Goal: Task Accomplishment & Management: Complete application form

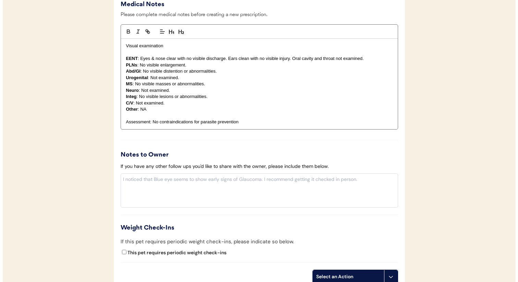
scroll to position [637, 0]
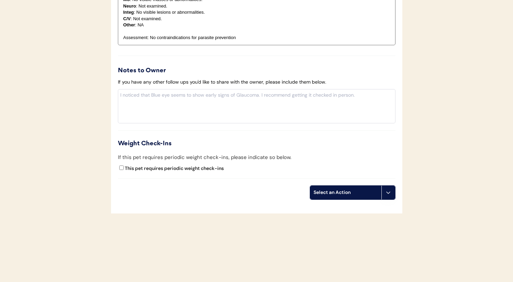
click at [335, 188] on div "Select an Action" at bounding box center [345, 193] width 71 height 14
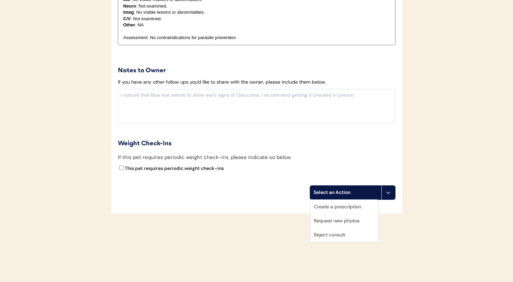
click at [333, 204] on div "Create a prescription" at bounding box center [344, 207] width 68 height 14
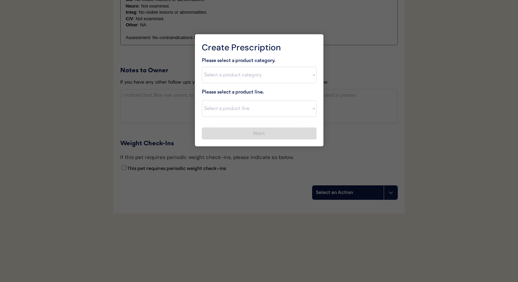
click at [257, 80] on select "Select a product category Allergies Antibiotics Anxiety Combo Parasite Preventi…" at bounding box center [259, 75] width 115 height 16
select select ""flea___tick""
click at [202, 67] on select "Select a product category Allergies Antibiotics Anxiety Combo Parasite Preventi…" at bounding box center [259, 75] width 115 height 16
click at [242, 111] on select "Select a product line" at bounding box center [259, 108] width 115 height 16
click at [202, 100] on select "Select a product line" at bounding box center [259, 108] width 115 height 16
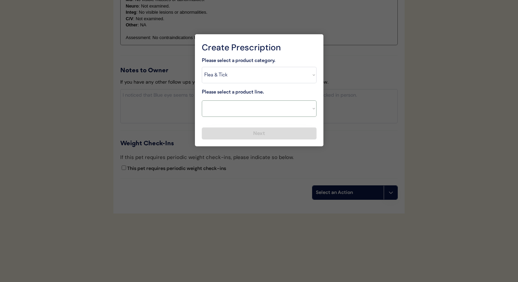
click at [241, 108] on select "Select a product line Bravecto 3 Month NexGard Simparica" at bounding box center [259, 108] width 115 height 16
select select ""NexGard""
click at [202, 100] on select "Select a product line Bravecto 3 Month NexGard Simparica" at bounding box center [259, 108] width 115 height 16
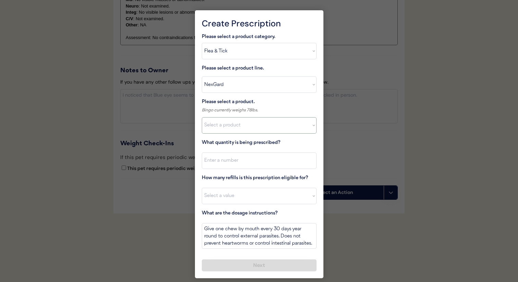
click at [246, 126] on select "Select a product NexGard, 4 - 10lbs NexGard, 10.1 - 24lbs NexGard, 24.1 - 60lbs…" at bounding box center [259, 125] width 115 height 16
select select ""1348695171700984260__LOOKUP__1670802184069x769842999752052000""
click at [202, 117] on select "Select a product NexGard, 4 - 10lbs NexGard, 10.1 - 24lbs NexGard, 24.1 - 60lbs…" at bounding box center [259, 125] width 115 height 16
click at [253, 160] on input "input" at bounding box center [259, 160] width 115 height 16
click at [245, 191] on select "Select a value 0 1 2 3 4 5 6 7 8 10 11" at bounding box center [259, 196] width 115 height 16
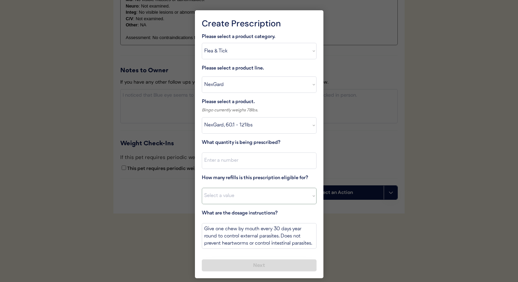
click at [247, 161] on input "input" at bounding box center [259, 160] width 115 height 16
type input "1"
click at [243, 187] on div "How many refills is this prescription eligible for? Select a value 0 1 2 3 4 5 …" at bounding box center [259, 189] width 115 height 30
click at [242, 192] on select "Select a value 0 1 2 3 4 5 6 7 8 10 11" at bounding box center [259, 196] width 115 height 16
select select "11"
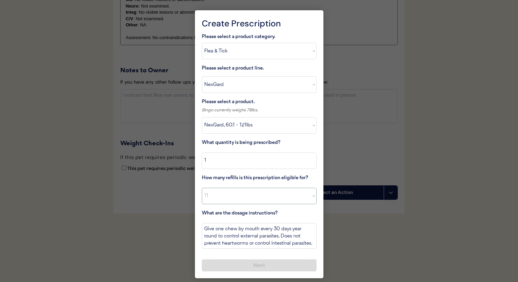
click at [202, 188] on select "Select a value 0 1 2 3 4 5 6 7 8 10 11" at bounding box center [259, 196] width 115 height 16
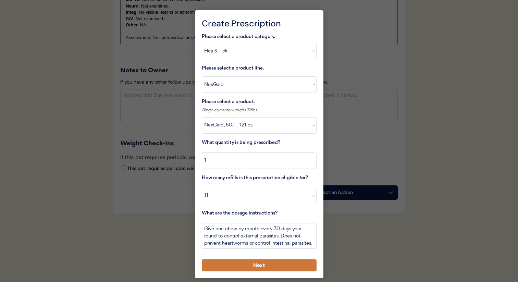
click at [242, 265] on button "Next" at bounding box center [259, 265] width 115 height 12
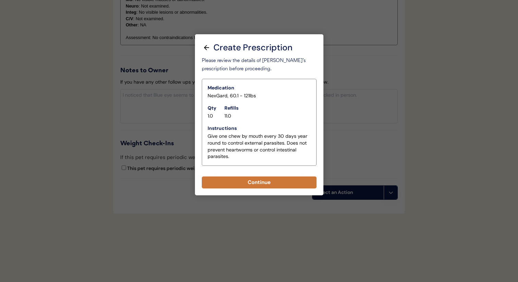
click at [259, 186] on button "Continue" at bounding box center [259, 182] width 115 height 12
select select ""PLACEHOLDER_1427118222253""
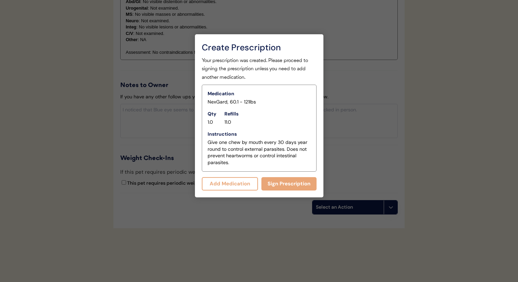
scroll to position [652, 0]
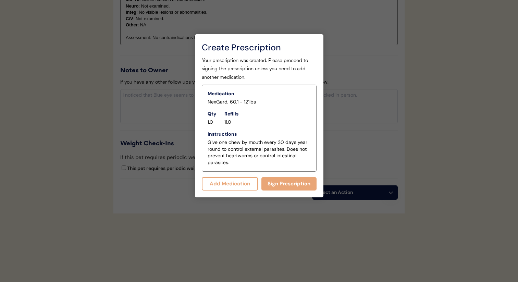
click at [238, 183] on button "Add Medication" at bounding box center [230, 183] width 56 height 13
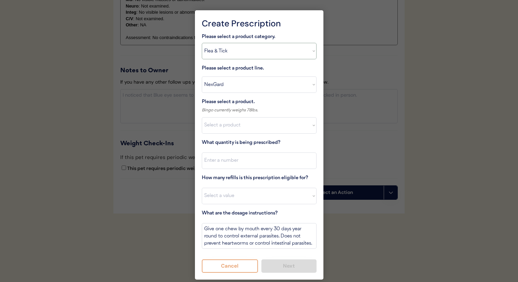
click at [255, 56] on select "Select a product category Allergies Antibiotics Anxiety Combo Parasite Preventi…" at bounding box center [259, 51] width 115 height 16
select select ""heartworm""
click at [202, 43] on select "Select a product category Allergies Antibiotics Anxiety Combo Parasite Preventi…" at bounding box center [259, 51] width 115 height 16
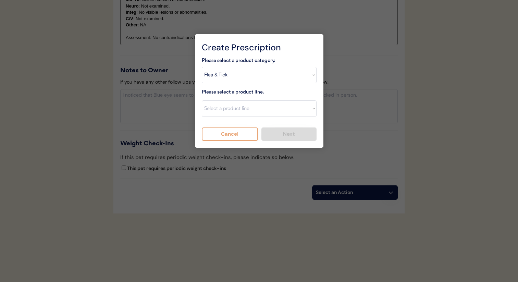
click at [248, 87] on div "Please select a product category. Select a product category Allergies Antibioti…" at bounding box center [259, 99] width 115 height 84
click at [243, 107] on select "Select a product line Heartgard Plus Sentinel Flavor Tabs" at bounding box center [259, 108] width 115 height 16
select select ""Heartgard Plus""
click at [202, 100] on select "Select a product line Heartgard Plus Sentinel Flavor Tabs" at bounding box center [259, 108] width 115 height 16
type textarea "Give one chew by mouth every 30 days year round to control internal parasites. …"
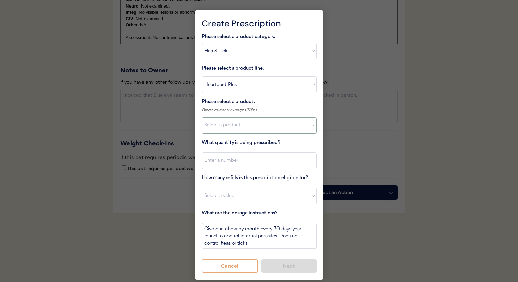
click at [238, 128] on select "Select a product Heartgard Plus, 0-25lbs Heartgard Plus, 26-50lbs Heartgard Plu…" at bounding box center [259, 125] width 115 height 16
click at [202, 117] on select "Select a product Heartgard Plus, 0-25lbs Heartgard Plus, 26-50lbs Heartgard Plu…" at bounding box center [259, 125] width 115 height 16
click at [250, 130] on select "Select a product Heartgard Plus, 0-25lbs Heartgard Plus, 26-50lbs Heartgard Plu…" at bounding box center [259, 125] width 115 height 16
select select ""1348695171700984260__LOOKUP__1712274129288x631705121841472400""
click at [202, 117] on select "Select a product Heartgard Plus, 0-25lbs Heartgard Plus, 26-50lbs Heartgard Plu…" at bounding box center [259, 125] width 115 height 16
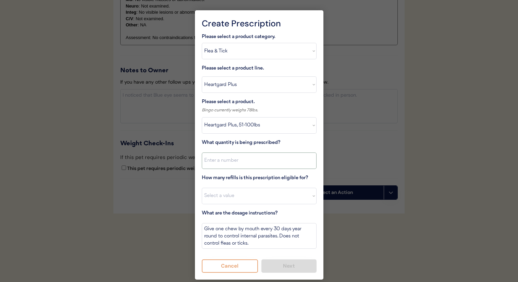
click at [249, 159] on input "input" at bounding box center [259, 160] width 115 height 16
type input "1"
click at [233, 197] on select "Select a value 0 1 2 3 4 5 6 7 8 10 11" at bounding box center [259, 196] width 115 height 16
select select "11"
click at [202, 188] on select "Select a value 0 1 2 3 4 5 6 7 8 10 11" at bounding box center [259, 196] width 115 height 16
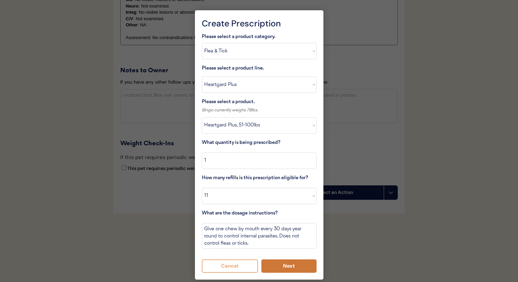
click at [274, 265] on button "Next" at bounding box center [288, 265] width 55 height 13
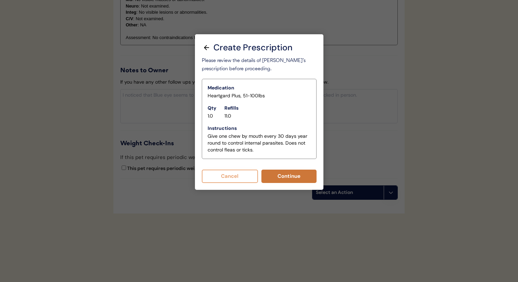
click at [274, 171] on button "Continue" at bounding box center [288, 175] width 55 height 13
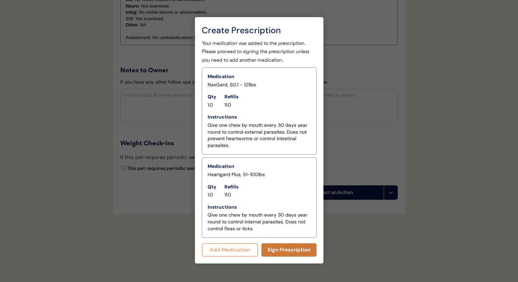
click at [268, 249] on button "Sign Prescription" at bounding box center [288, 249] width 55 height 13
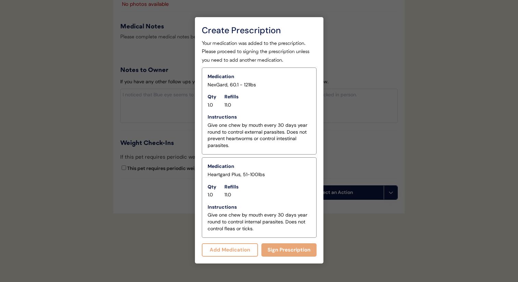
scroll to position [646, 0]
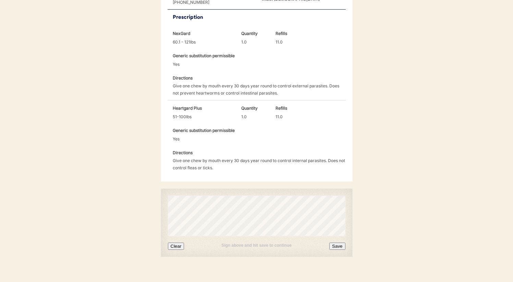
scroll to position [207, 0]
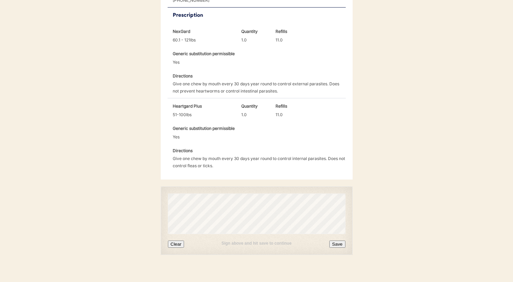
click at [171, 240] on button "Clear" at bounding box center [176, 243] width 16 height 7
click at [333, 240] on button "Save" at bounding box center [337, 243] width 16 height 7
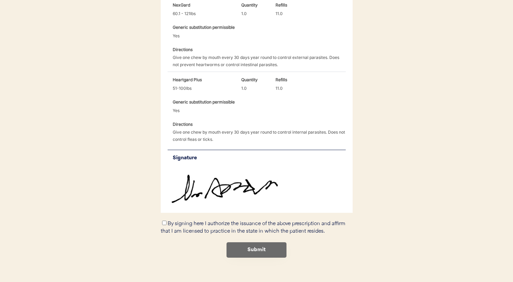
scroll to position [236, 0]
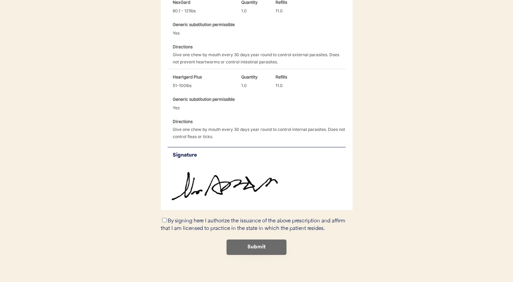
click at [196, 218] on label "By signing here I authorize the issuance of the above prescription and affirm t…" at bounding box center [253, 224] width 185 height 13
click at [166, 218] on input "By signing here I authorize the issuance of the above prescription and affirm t…" at bounding box center [164, 220] width 4 height 4
checkbox input "true"
click at [239, 239] on button "Submit" at bounding box center [256, 246] width 60 height 15
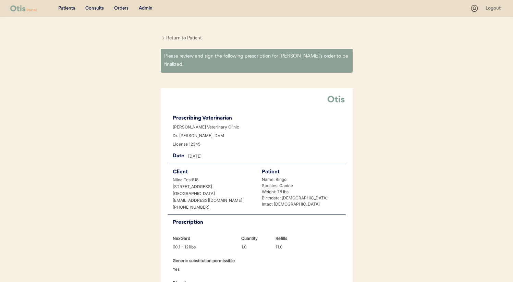
scroll to position [224, 0]
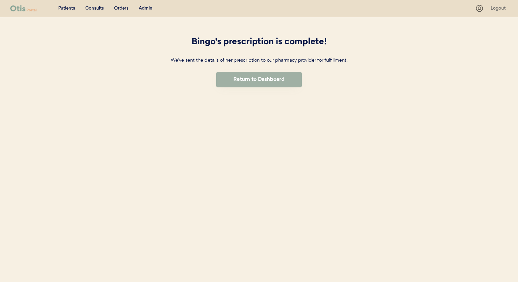
click at [262, 85] on button "Return to Dashboard" at bounding box center [259, 79] width 86 height 15
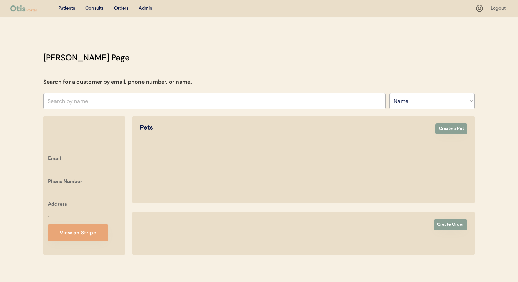
select select ""Name""
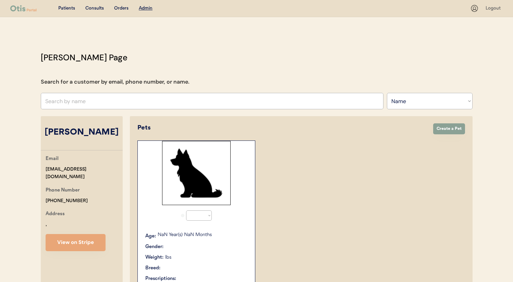
select select "true"
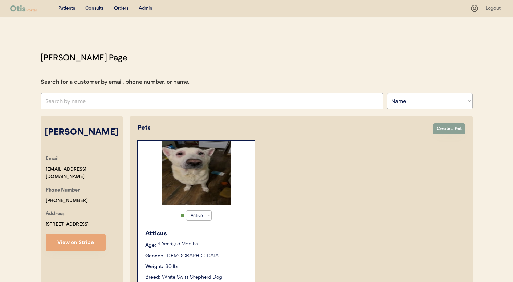
scroll to position [151, 0]
select select ""Name""
select select "true"
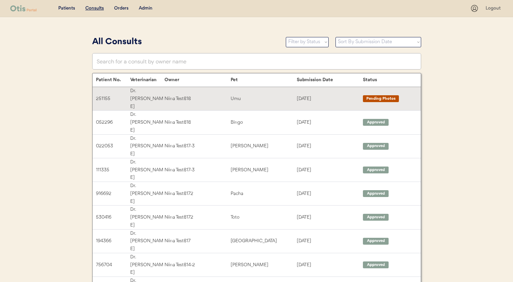
click at [256, 95] on div "Umu" at bounding box center [263, 99] width 66 height 8
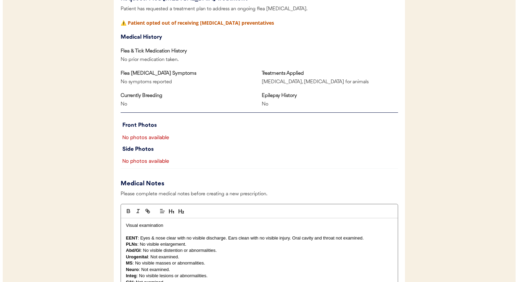
scroll to position [626, 0]
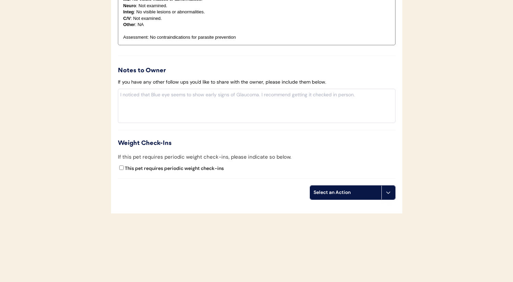
click at [360, 196] on div "Select an Action" at bounding box center [345, 193] width 71 height 14
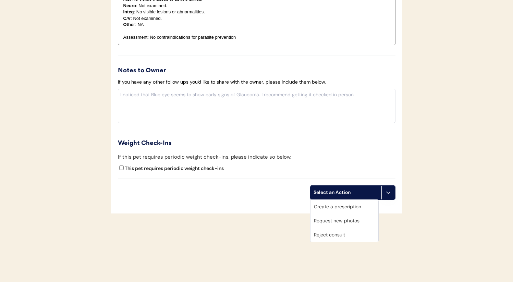
click at [344, 207] on div "Create a prescription" at bounding box center [344, 207] width 68 height 14
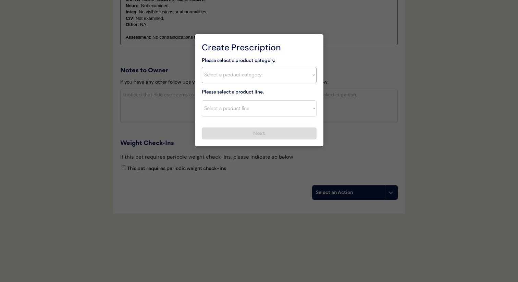
click at [252, 77] on select "Select a product category Allergies Antibiotics Anxiety Combo Parasite Preventi…" at bounding box center [259, 75] width 115 height 16
click at [202, 67] on select "Select a product category Allergies Antibiotics Anxiety Combo Parasite Preventi…" at bounding box center [259, 75] width 115 height 16
click at [247, 74] on select "Select a product category Allergies Antibiotics Anxiety Combo Parasite Preventi…" at bounding box center [259, 75] width 115 height 16
select select ""combo_parasite_prevention""
click at [202, 67] on select "Select a product category Allergies Antibiotics Anxiety Combo Parasite Preventi…" at bounding box center [259, 75] width 115 height 16
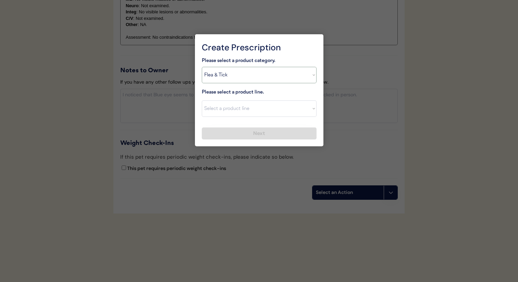
click at [250, 106] on select "Select a product line Bravecto 3 Month NexGard Simparica" at bounding box center [259, 108] width 115 height 16
click at [249, 100] on select "Select a product line Bravecto 3 Month NexGard Simparica" at bounding box center [259, 108] width 115 height 16
click at [202, 100] on select "Select a product line Bravecto 3 Month NexGard Simparica" at bounding box center [259, 108] width 115 height 16
click at [248, 110] on select "Select a product line Bravecto 3 Month NexGard Simparica" at bounding box center [259, 108] width 115 height 16
click at [244, 103] on select "Select a product line Bravecto 3 Month NexGard Simparica" at bounding box center [259, 108] width 115 height 16
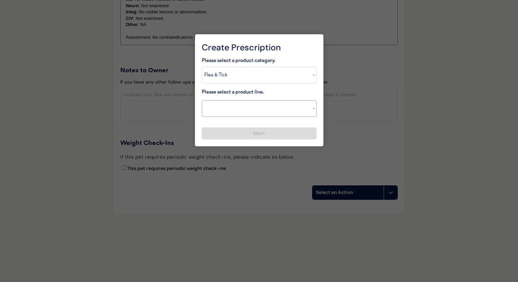
click at [202, 100] on select "Select a product line Bravecto 3 Month NexGard Simparica" at bounding box center [259, 108] width 115 height 16
click at [241, 115] on select "Select a product line Bravecto 3 Month NexGard Simparica" at bounding box center [259, 108] width 115 height 16
click at [202, 100] on select "Select a product line Bravecto 3 Month NexGard Simparica" at bounding box center [259, 108] width 115 height 16
click at [245, 110] on select "Select a product line Bravecto 3 Month NexGard Simparica" at bounding box center [259, 108] width 115 height 16
select select ""Simparica Trio""
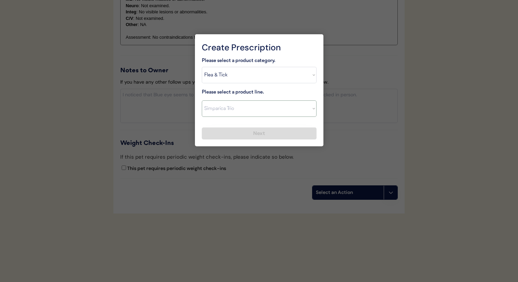
click at [202, 100] on select "Select a product line NexGard Plus NexGard Plus Revolution for Cats Simparica T…" at bounding box center [259, 108] width 115 height 16
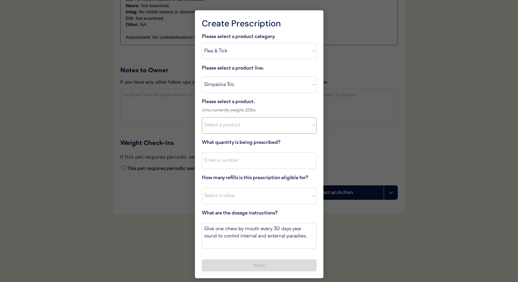
click at [240, 128] on select "Select a product Simparica Trio, 2.8 - 5.5lbs Simparica Trio, 5.6 - 11lbs Simpa…" at bounding box center [259, 125] width 115 height 16
select select ""1348695171700984260__LOOKUP__1703711392488x831175319852092200""
click at [202, 117] on select "Select a product Simparica Trio, 2.8 - 5.5lbs Simparica Trio, 5.6 - 11lbs Simpa…" at bounding box center [259, 125] width 115 height 16
click at [241, 157] on input "input" at bounding box center [259, 160] width 115 height 16
type input "1"
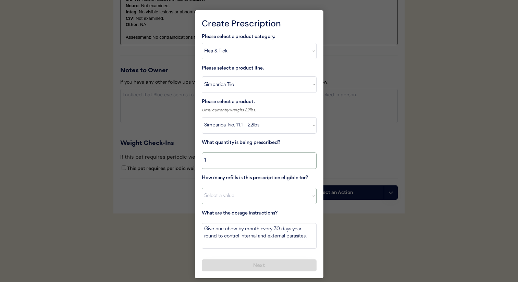
click at [239, 197] on select "Select a value 0 1 2 3 4 5 6 7 8 10 11" at bounding box center [259, 196] width 115 height 16
select select "11"
click at [202, 188] on select "Select a value 0 1 2 3 4 5 6 7 8 10 11" at bounding box center [259, 196] width 115 height 16
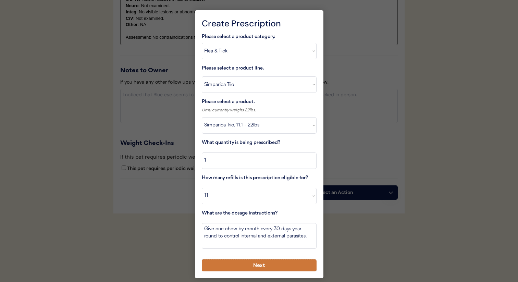
click at [235, 263] on button "Next" at bounding box center [259, 265] width 115 height 12
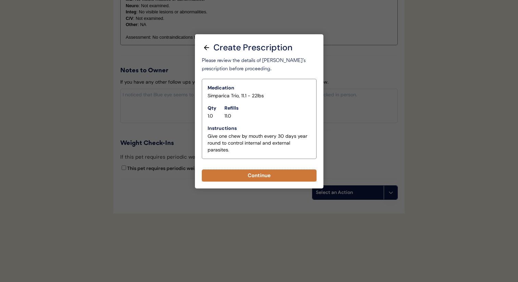
click at [257, 176] on button "Continue" at bounding box center [259, 175] width 115 height 12
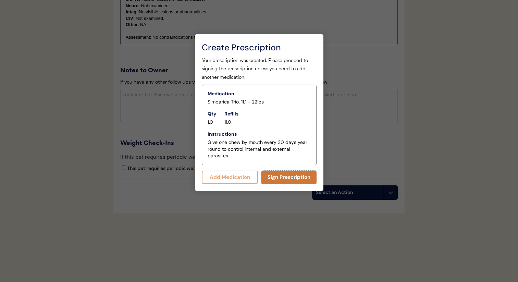
click at [279, 174] on button "Sign Prescription" at bounding box center [288, 177] width 55 height 13
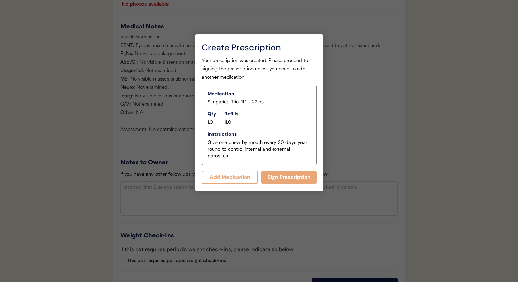
scroll to position [634, 0]
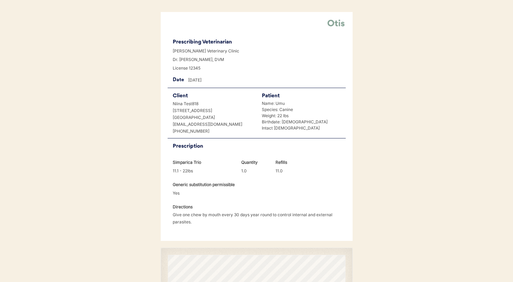
scroll to position [137, 0]
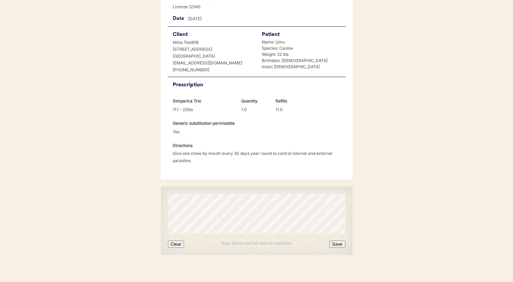
click at [178, 240] on button "Clear" at bounding box center [176, 243] width 16 height 7
click at [341, 240] on button "Save" at bounding box center [337, 243] width 16 height 7
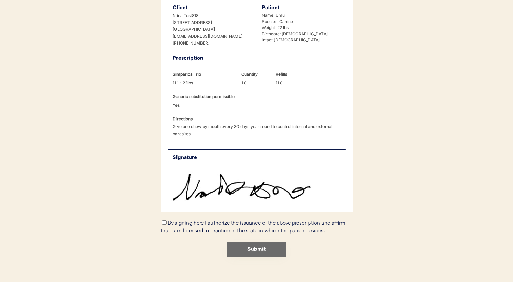
scroll to position [166, 0]
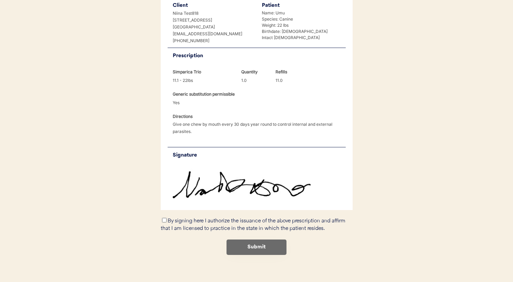
click at [164, 218] on input "By signing here I authorize the issuance of the above prescription and affirm t…" at bounding box center [164, 220] width 4 height 4
checkbox input "true"
click at [255, 247] on div "← Return to Patient Please review and sign the following prescription for Umu's…" at bounding box center [256, 70] width 205 height 438
click at [255, 239] on button "Submit" at bounding box center [256, 246] width 60 height 15
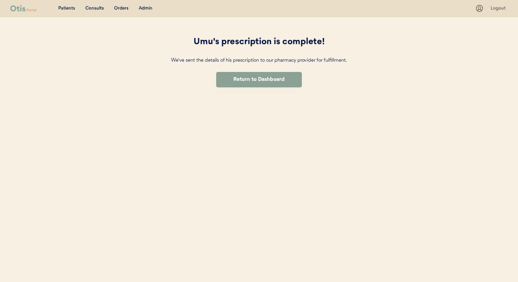
click at [121, 11] on div "Orders" at bounding box center [121, 8] width 14 height 7
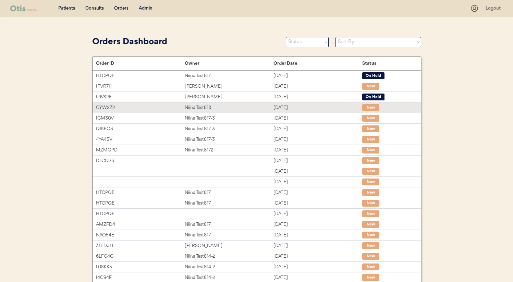
click at [229, 108] on div "Niina Test818" at bounding box center [229, 108] width 89 height 8
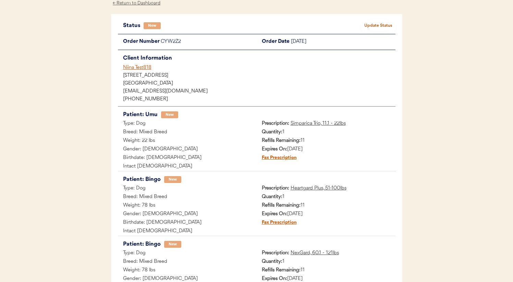
scroll to position [27, 0]
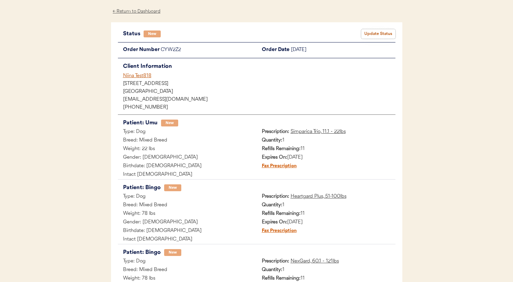
click at [378, 35] on button "Update Status" at bounding box center [378, 34] width 34 height 10
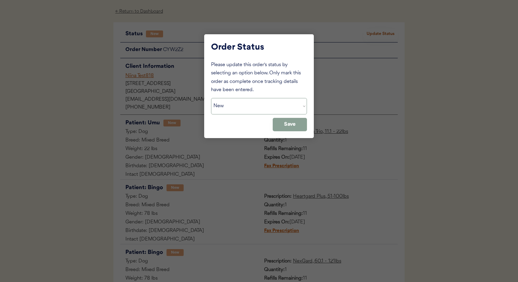
click at [279, 100] on select "Status On Hold New In Progress Complete Pending HW Consent Canceled" at bounding box center [259, 106] width 96 height 16
click at [211, 98] on select "Status On Hold New In Progress Complete Pending HW Consent Canceled" at bounding box center [259, 106] width 96 height 16
click at [286, 124] on button "Save" at bounding box center [290, 124] width 34 height 13
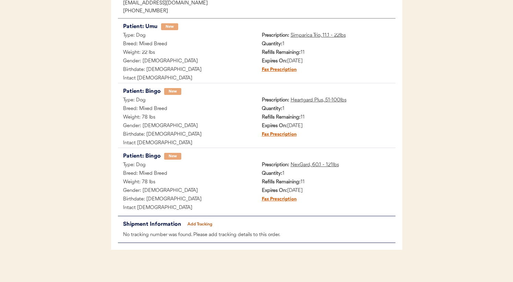
scroll to position [0, 0]
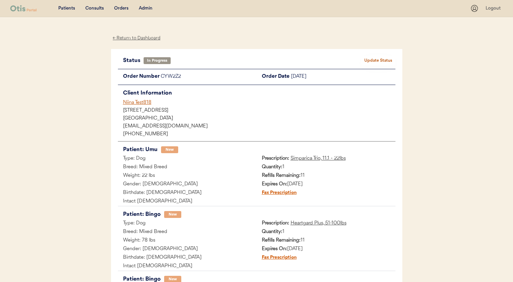
click at [374, 59] on button "Update Status" at bounding box center [378, 61] width 34 height 10
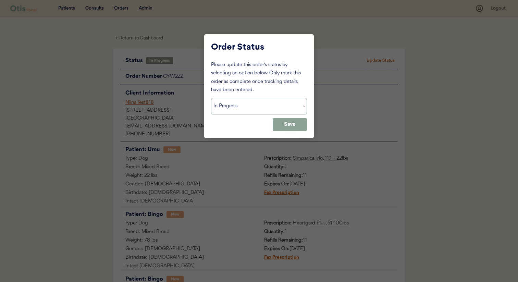
click at [252, 105] on select "Status On Hold New In Progress Complete Pending HW Consent Canceled" at bounding box center [259, 106] width 96 height 16
select select ""complete""
click at [211, 98] on select "Status On Hold New In Progress Complete Pending HW Consent Canceled" at bounding box center [259, 106] width 96 height 16
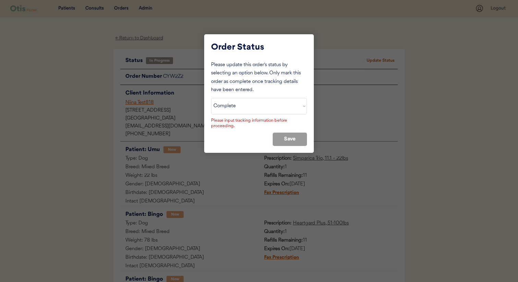
click at [358, 89] on div at bounding box center [259, 141] width 518 height 282
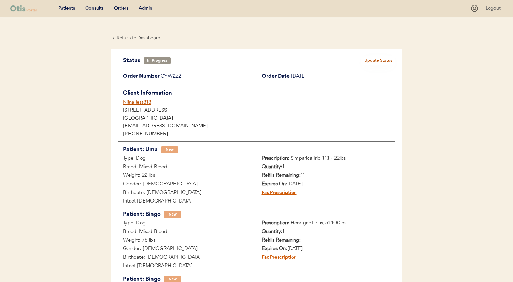
scroll to position [125, 0]
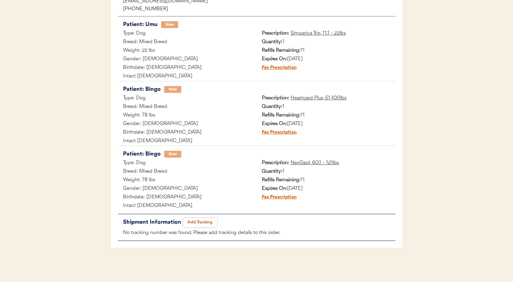
click at [194, 219] on button "Add Tracking" at bounding box center [200, 222] width 34 height 10
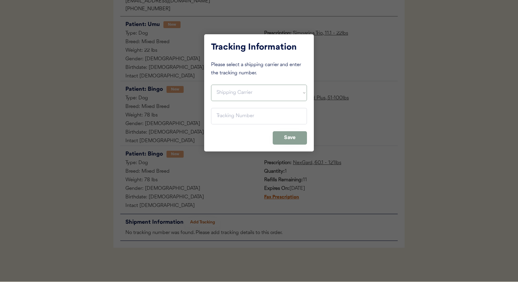
click at [251, 87] on select "Shipping Carrier FedEx FedEx Ground Economy UPS USPS" at bounding box center [259, 93] width 96 height 16
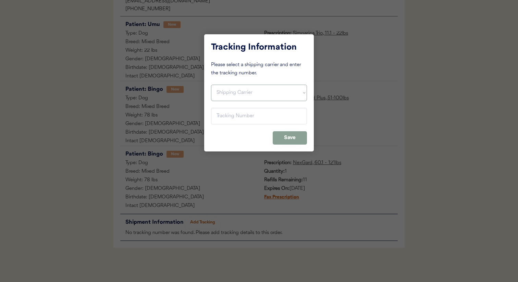
select select ""ups""
click at [211, 85] on select "Shipping Carrier FedEx FedEx Ground Economy UPS USPS" at bounding box center [259, 93] width 96 height 16
click at [244, 118] on input "input" at bounding box center [259, 116] width 96 height 16
paste input "1ZH93W200339118002"
type input "1ZH93W200339118002"
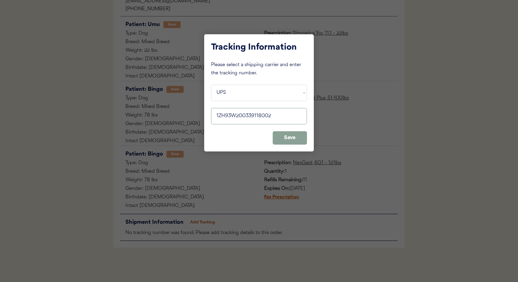
click at [248, 134] on div "Tracking Information Please select a shipping carrier and enter the tracking nu…" at bounding box center [259, 92] width 110 height 117
click at [288, 140] on button "Save" at bounding box center [290, 137] width 34 height 13
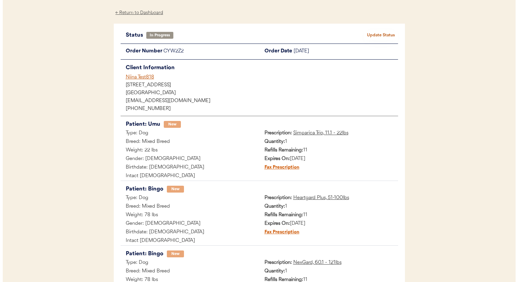
scroll to position [13, 0]
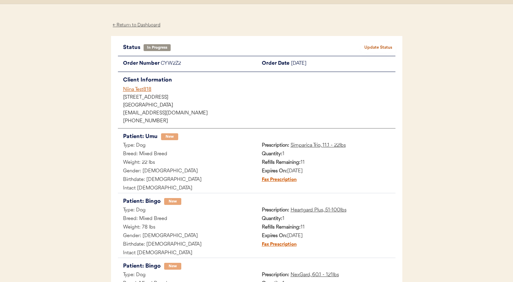
click at [382, 47] on button "Update Status" at bounding box center [378, 48] width 34 height 10
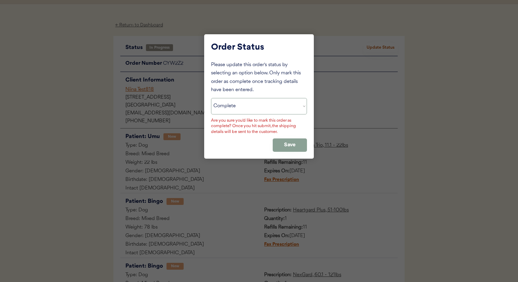
click at [273, 108] on select "Status On Hold New In Progress Complete Pending HW Consent Canceled" at bounding box center [259, 106] width 96 height 16
click at [289, 141] on button "Save" at bounding box center [290, 144] width 34 height 13
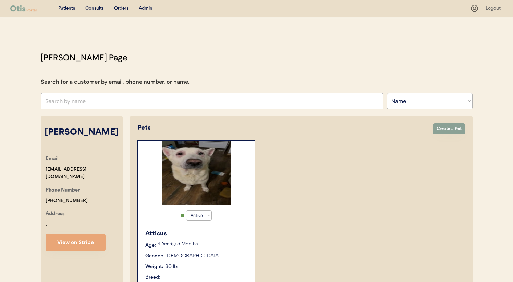
select select ""Name""
select select "true"
click at [194, 172] on img at bounding box center [196, 173] width 68 height 64
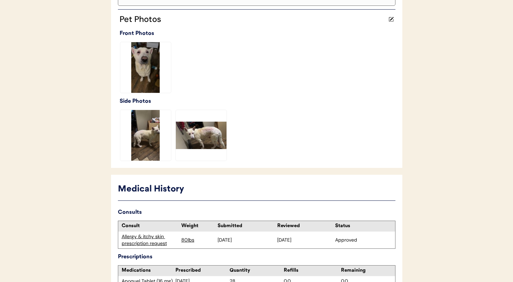
scroll to position [375, 0]
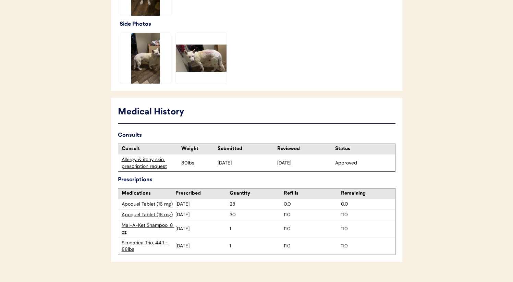
click at [148, 164] on div "Allergy & itchy skin prescription request" at bounding box center [150, 162] width 56 height 13
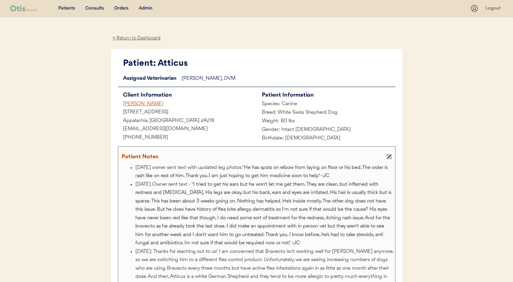
click at [144, 103] on div "[PERSON_NAME]" at bounding box center [187, 104] width 139 height 9
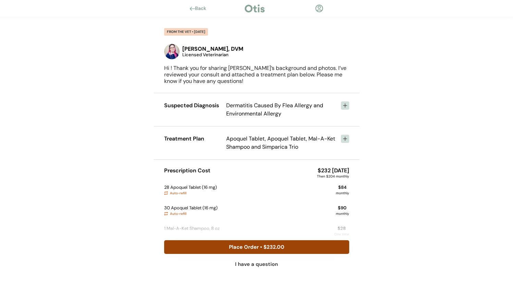
click at [283, 245] on button "Place Order • $232.00" at bounding box center [256, 247] width 185 height 14
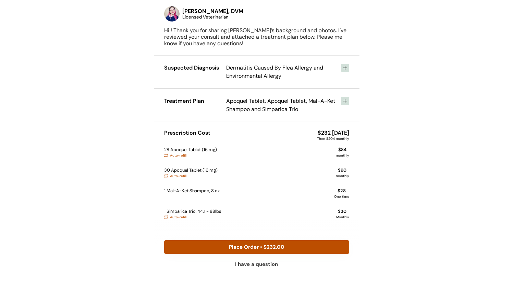
scroll to position [38, 0]
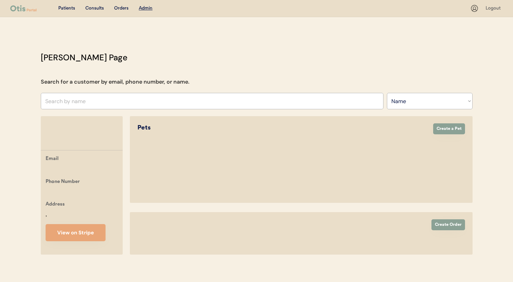
select select ""Name""
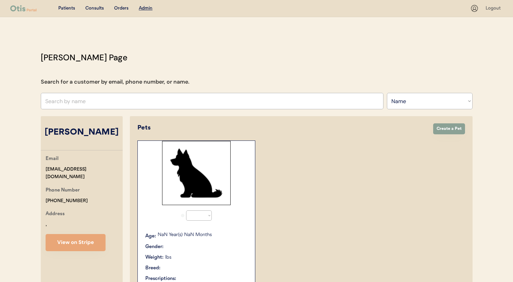
select select "true"
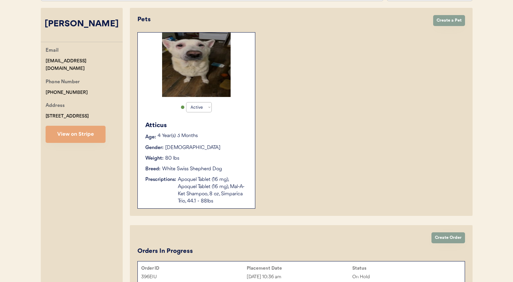
scroll to position [111, 0]
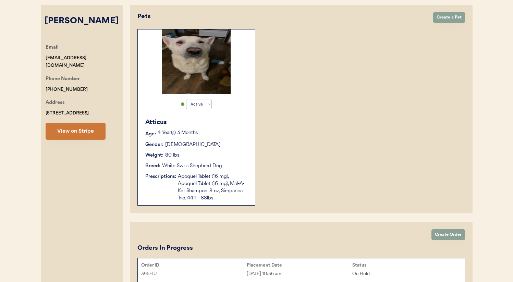
click at [75, 129] on button "View on Stripe" at bounding box center [76, 131] width 60 height 17
